Goal: Find specific page/section: Find specific page/section

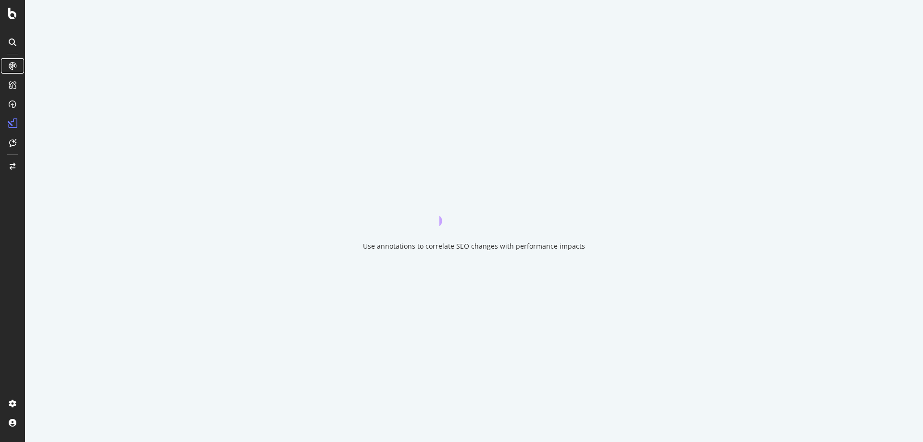
click at [10, 66] on icon at bounding box center [13, 66] width 8 height 8
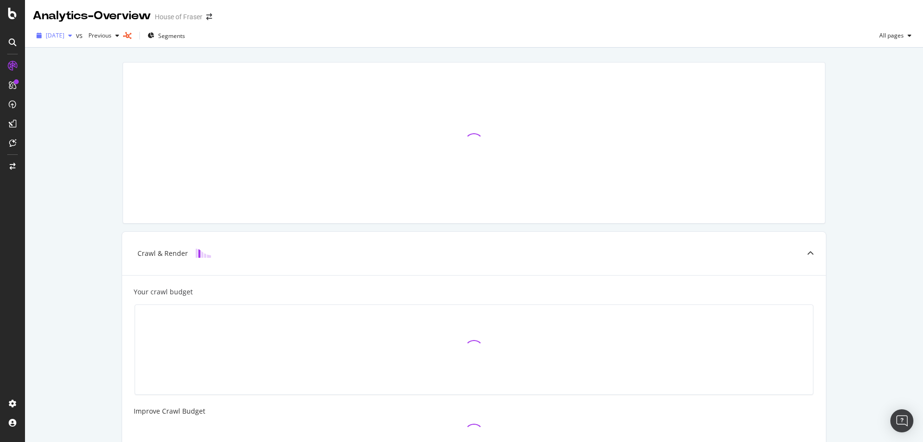
click at [64, 36] on span "[DATE]" at bounding box center [55, 35] width 19 height 8
click at [64, 36] on span "2025 Aug. 16th" at bounding box center [55, 35] width 19 height 8
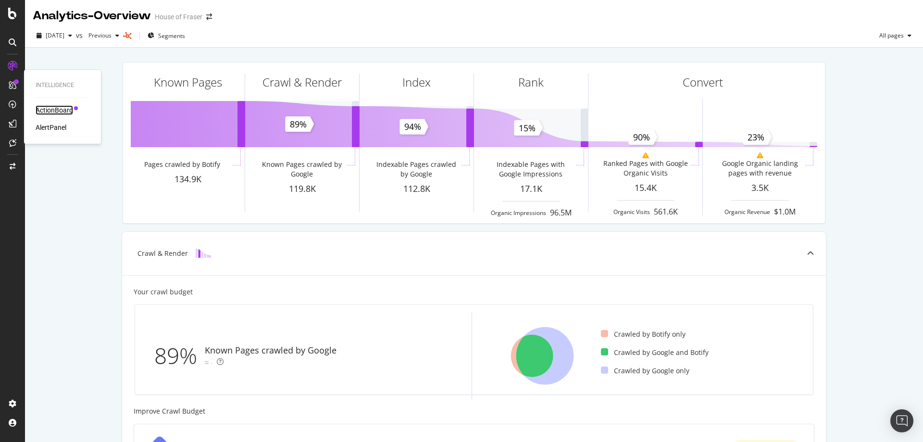
click at [47, 111] on div "ActionBoard" at bounding box center [55, 110] width 38 height 10
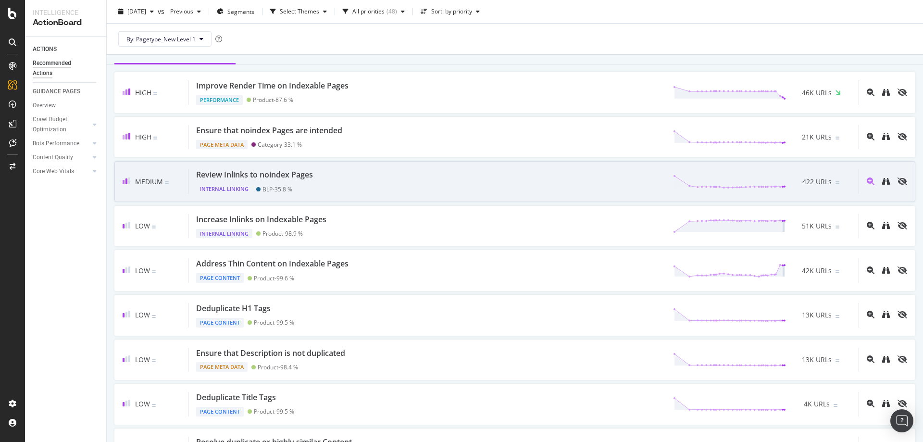
scroll to position [104, 0]
